Goal: Navigation & Orientation: Find specific page/section

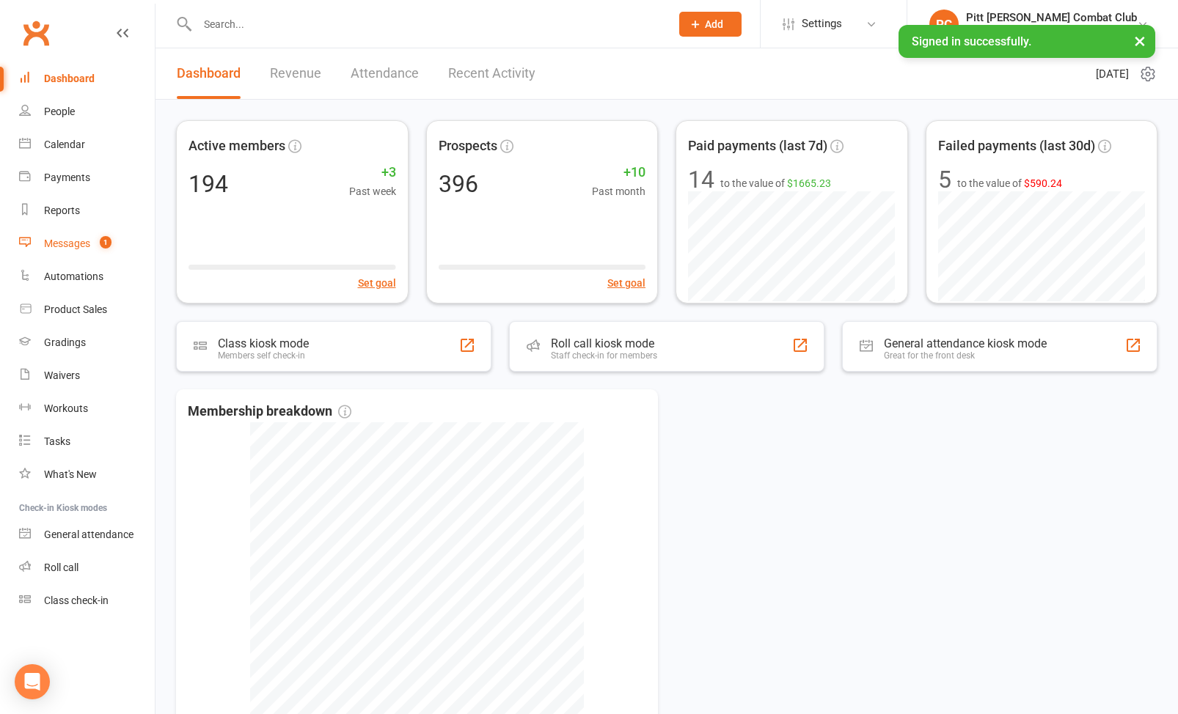
click at [60, 256] on link "Messages 1" at bounding box center [87, 243] width 136 height 33
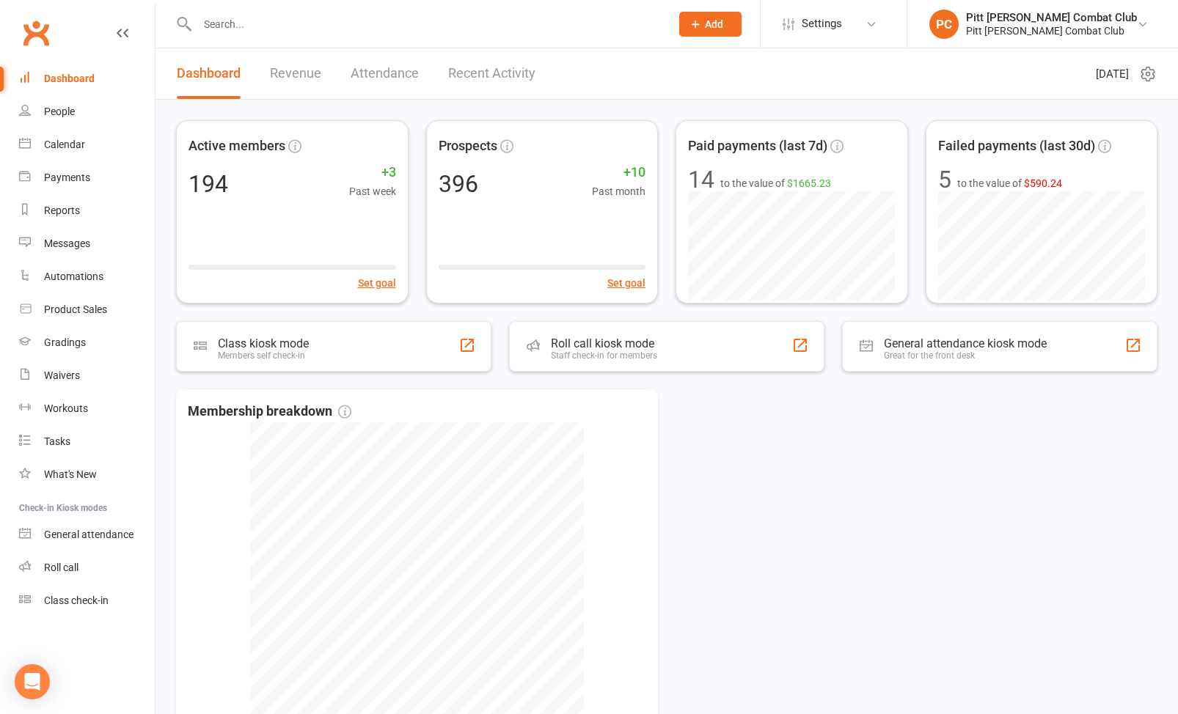
click at [68, 83] on div "Dashboard" at bounding box center [69, 79] width 51 height 12
